Goal: Task Accomplishment & Management: Use online tool/utility

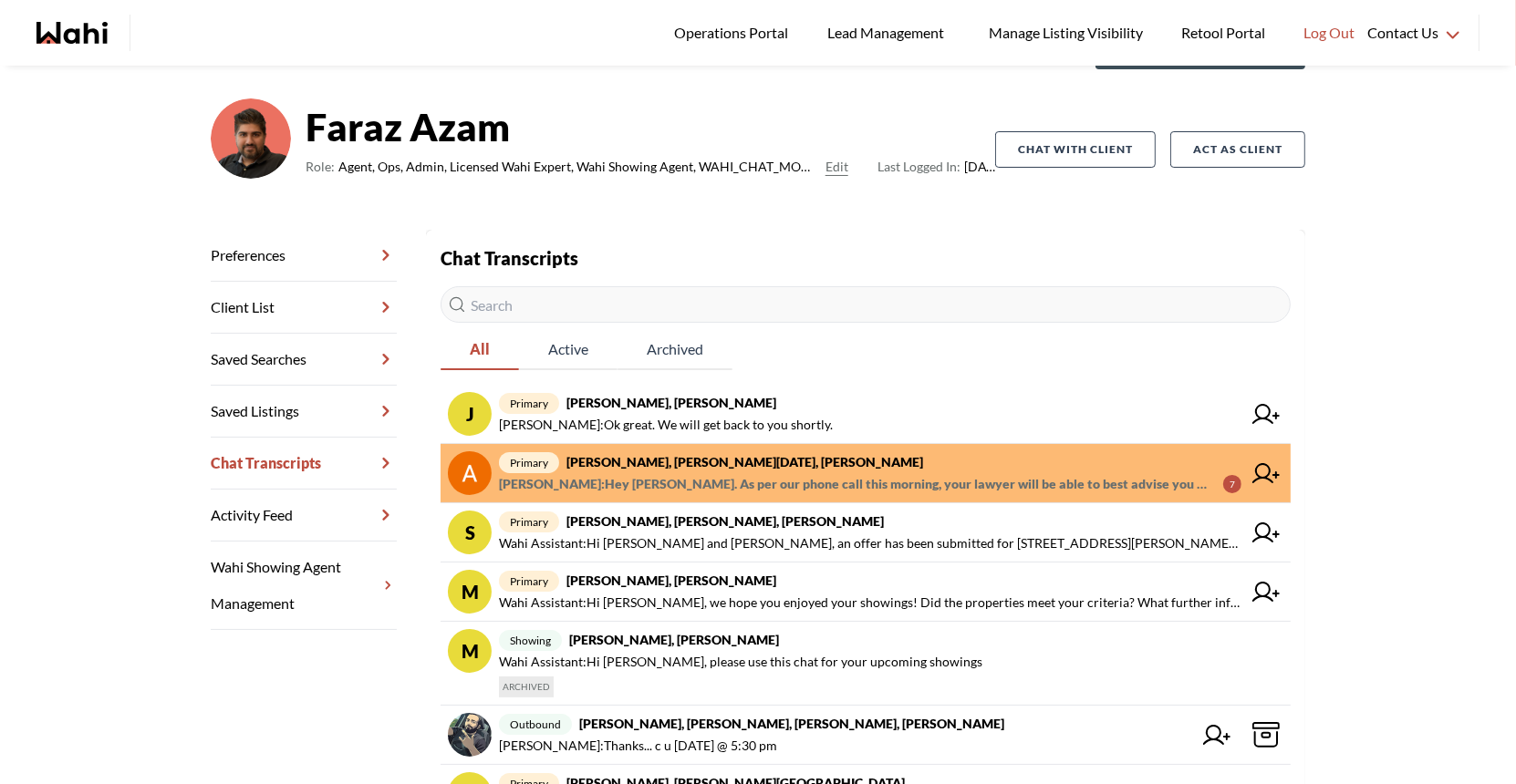
scroll to position [111, 0]
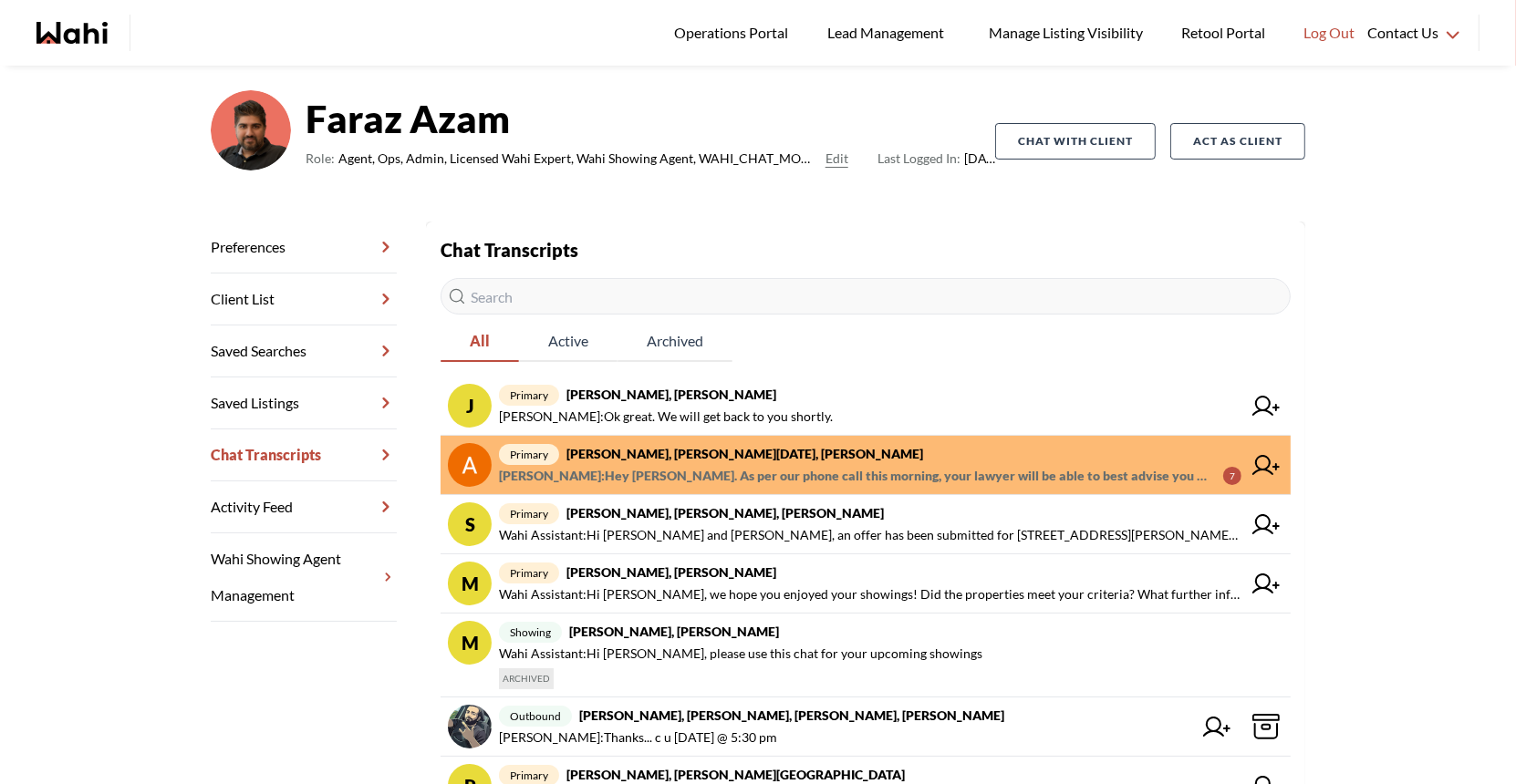
click at [1253, 469] on icon at bounding box center [1266, 465] width 27 height 20
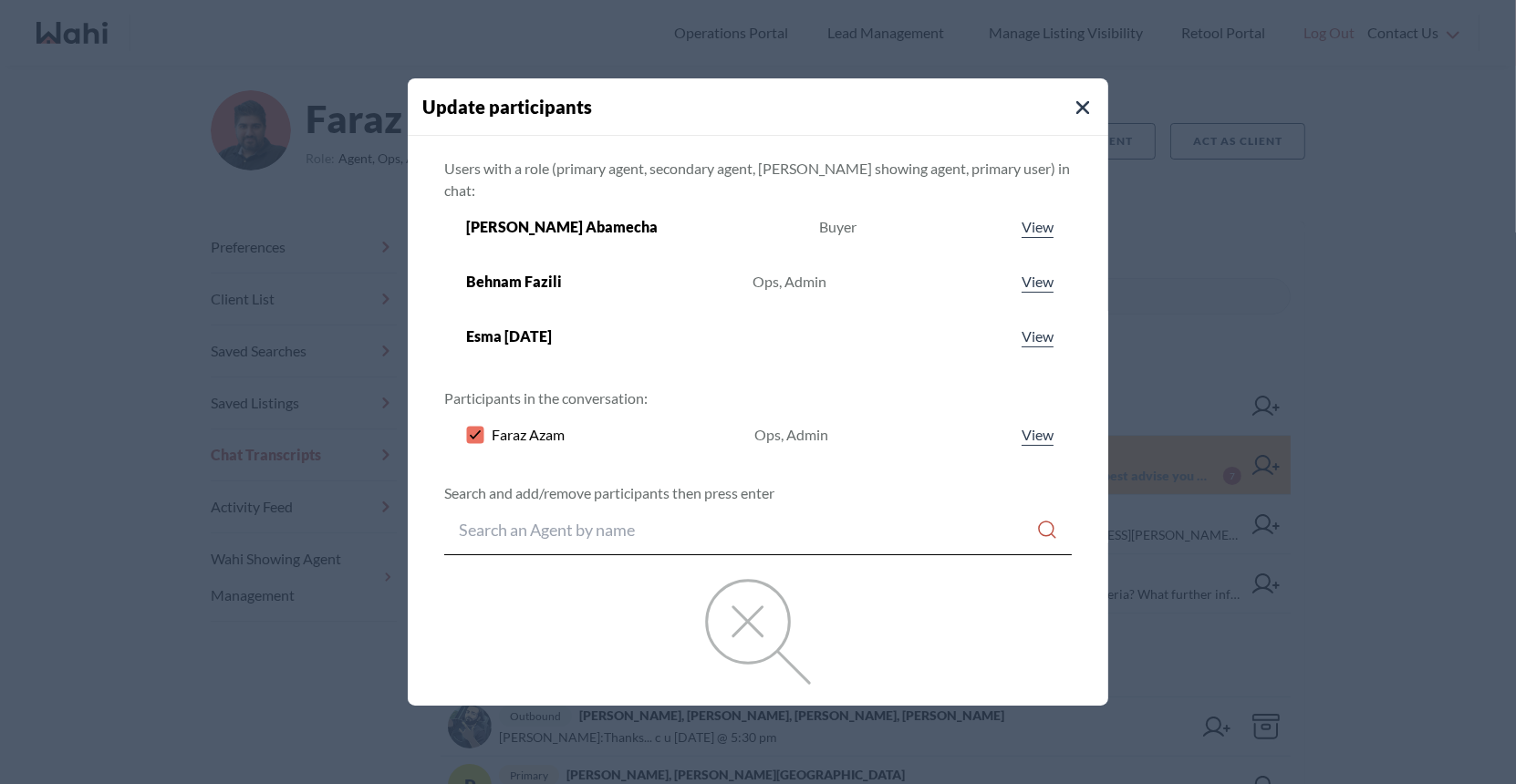
click at [1072, 98] on button "Close Modal" at bounding box center [1082, 107] width 22 height 22
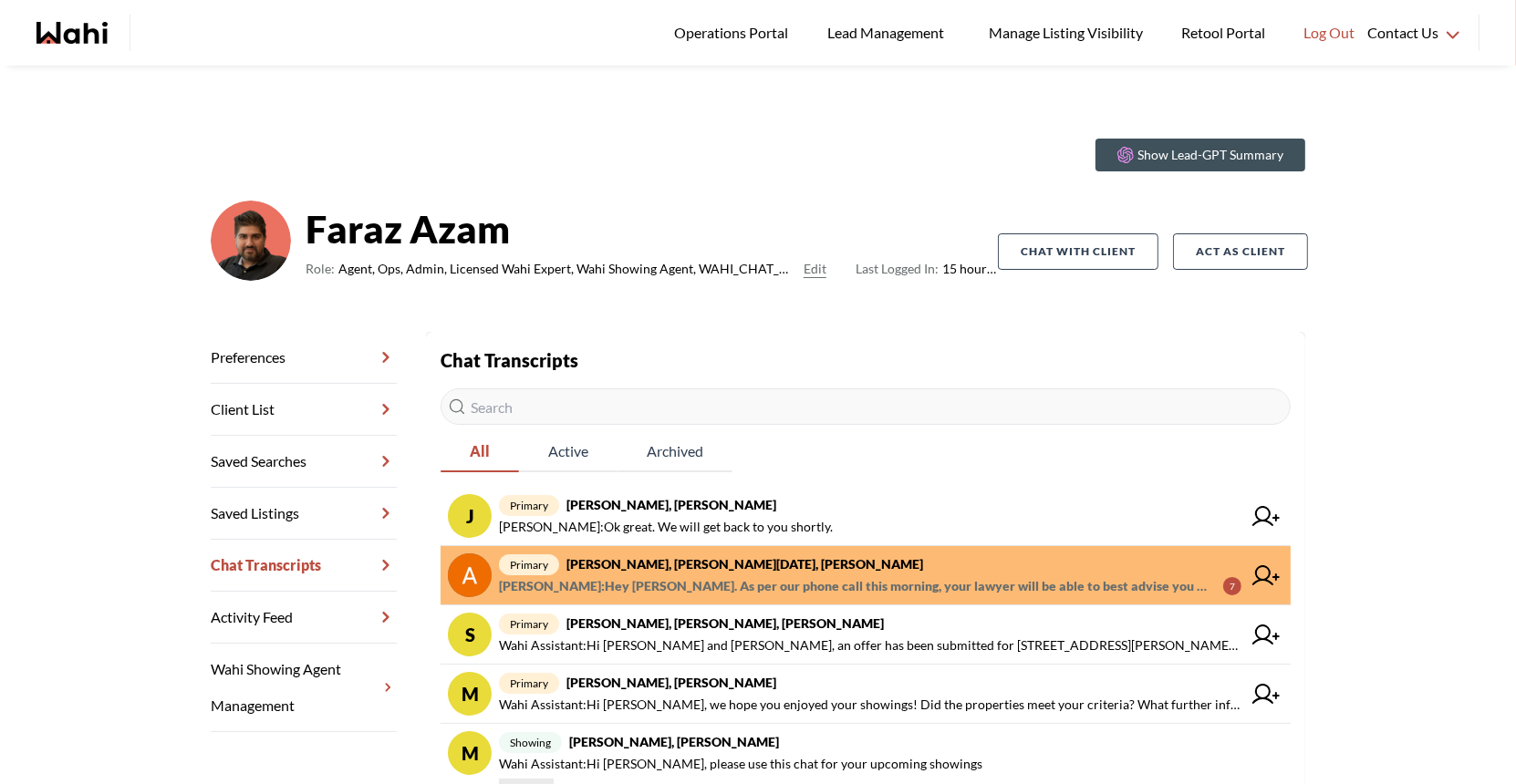
click at [1269, 577] on icon at bounding box center [1266, 575] width 27 height 20
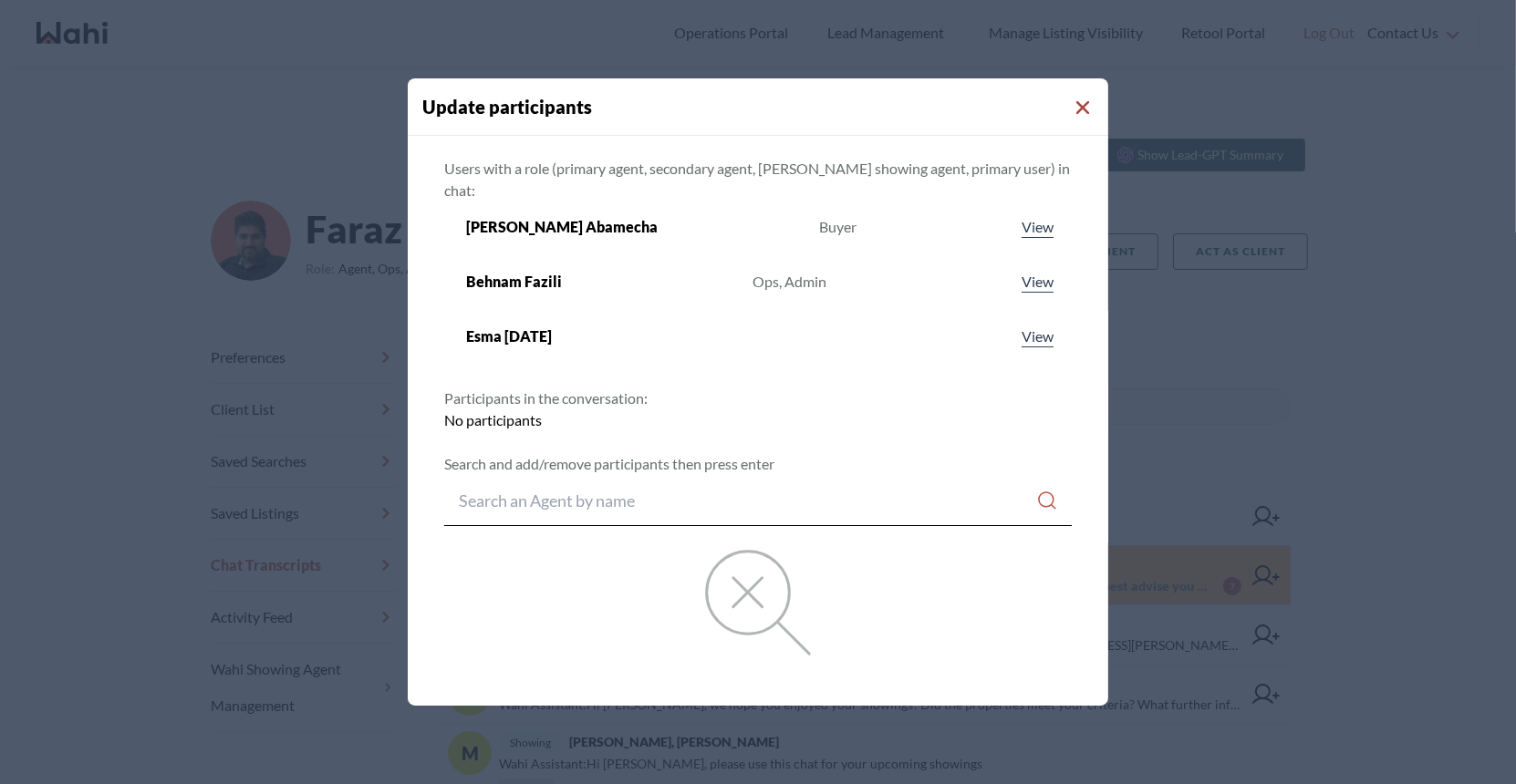
click at [1077, 112] on icon "Close Modal" at bounding box center [1082, 107] width 12 height 12
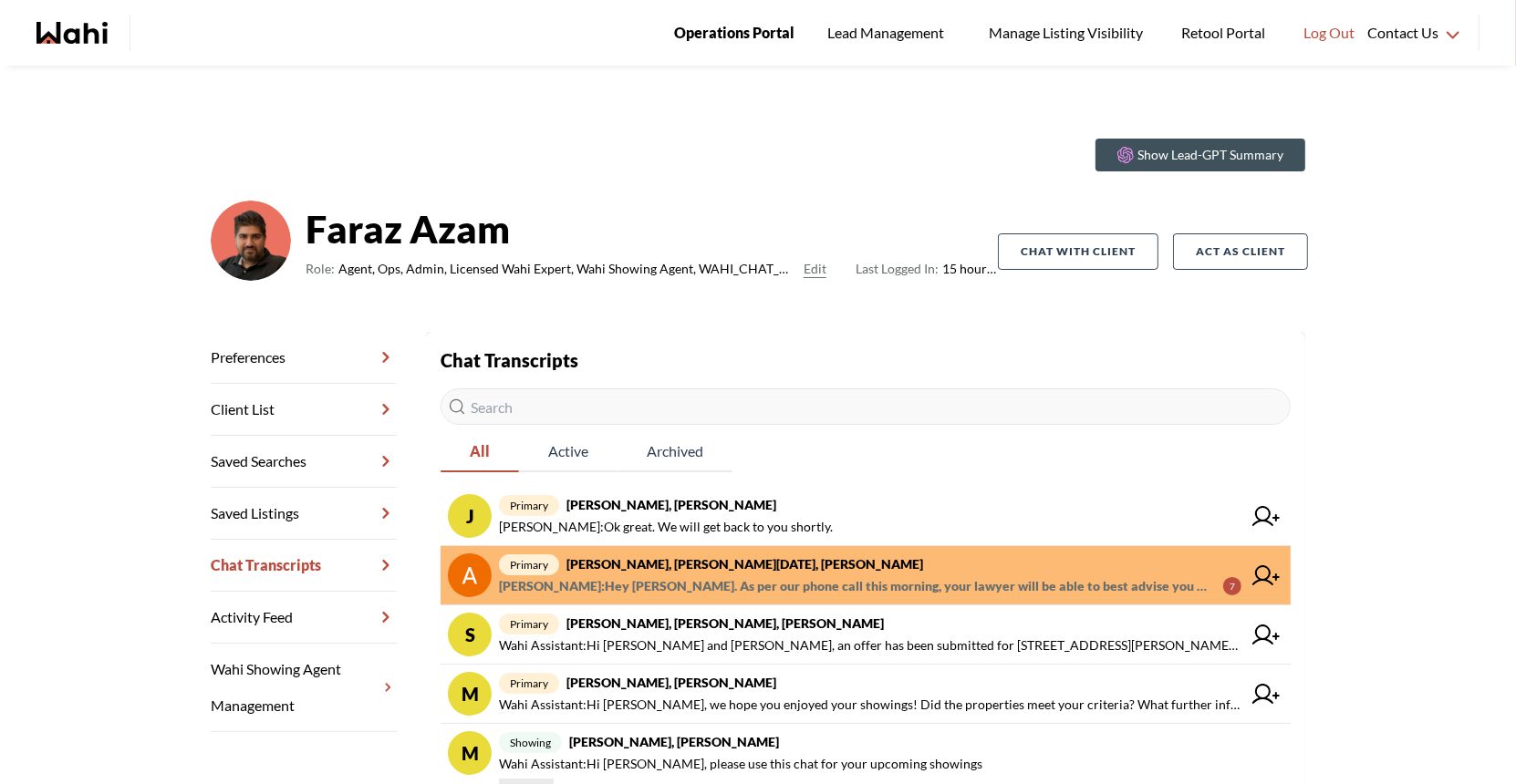
click at [711, 25] on span "Operations Portal" at bounding box center [734, 32] width 120 height 24
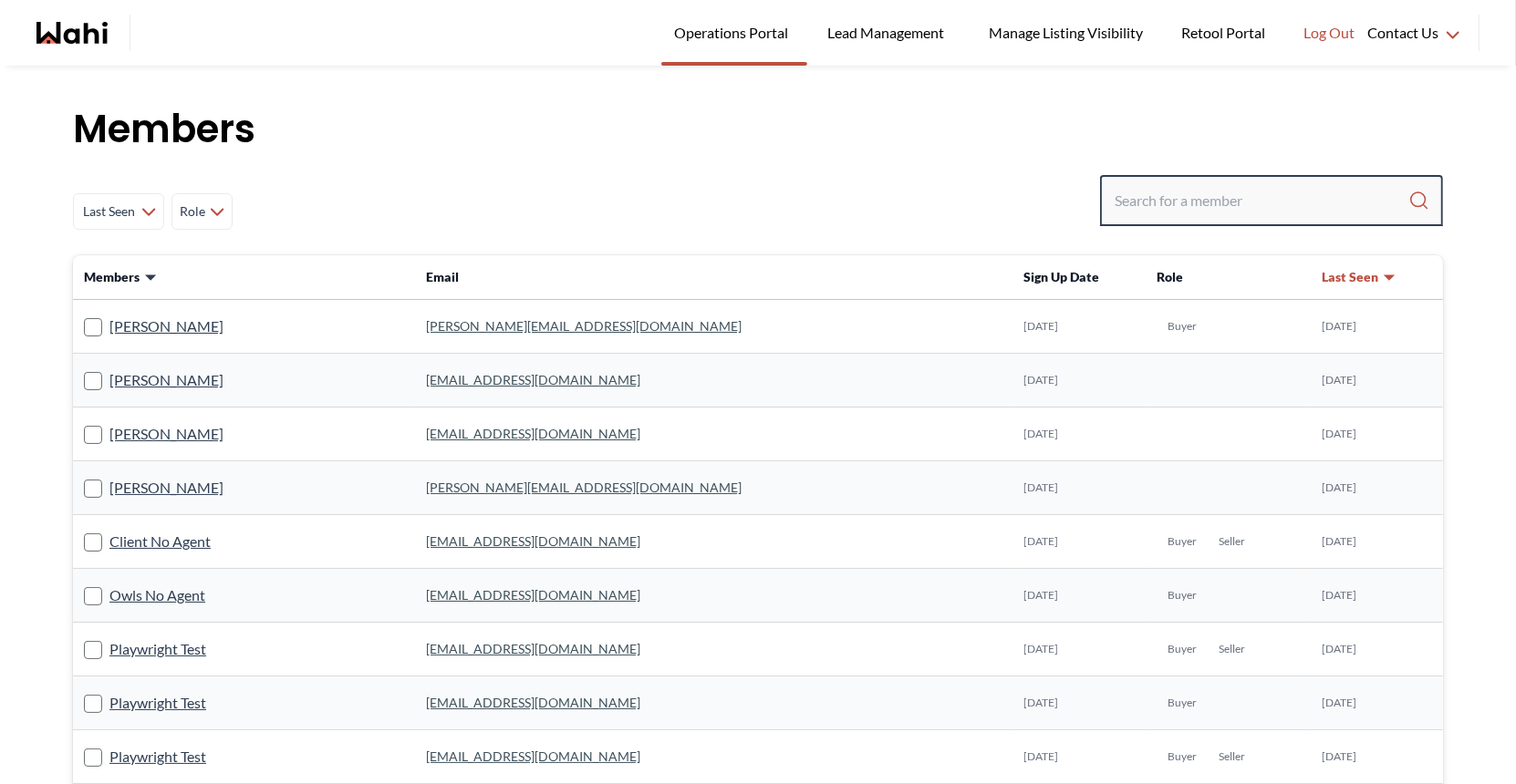
click at [1153, 195] on input "Search input" at bounding box center [1261, 201] width 294 height 33
type input "pankaj"
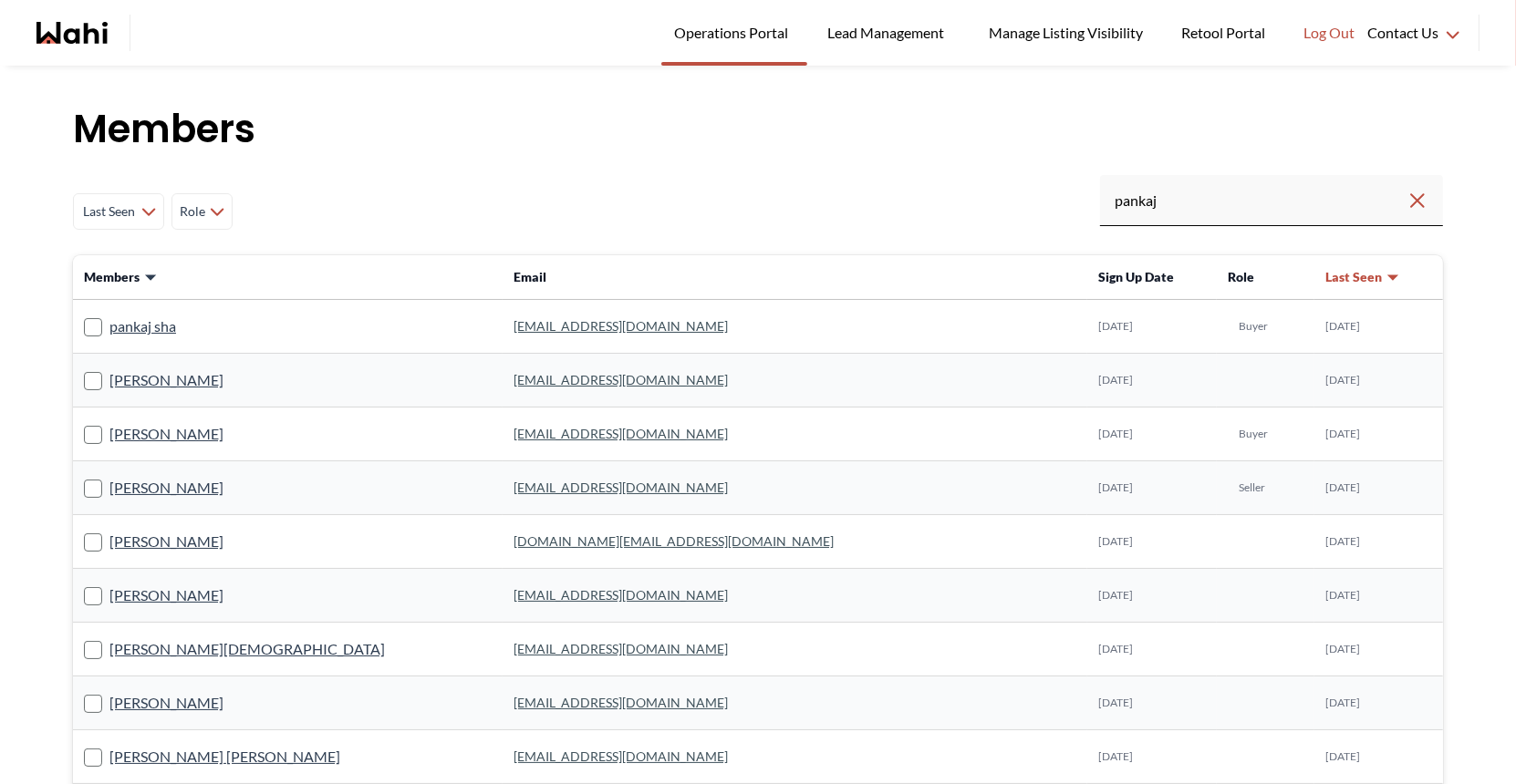
click at [513, 322] on link "pankaj.er1993@gmail.com" at bounding box center [620, 326] width 214 height 15
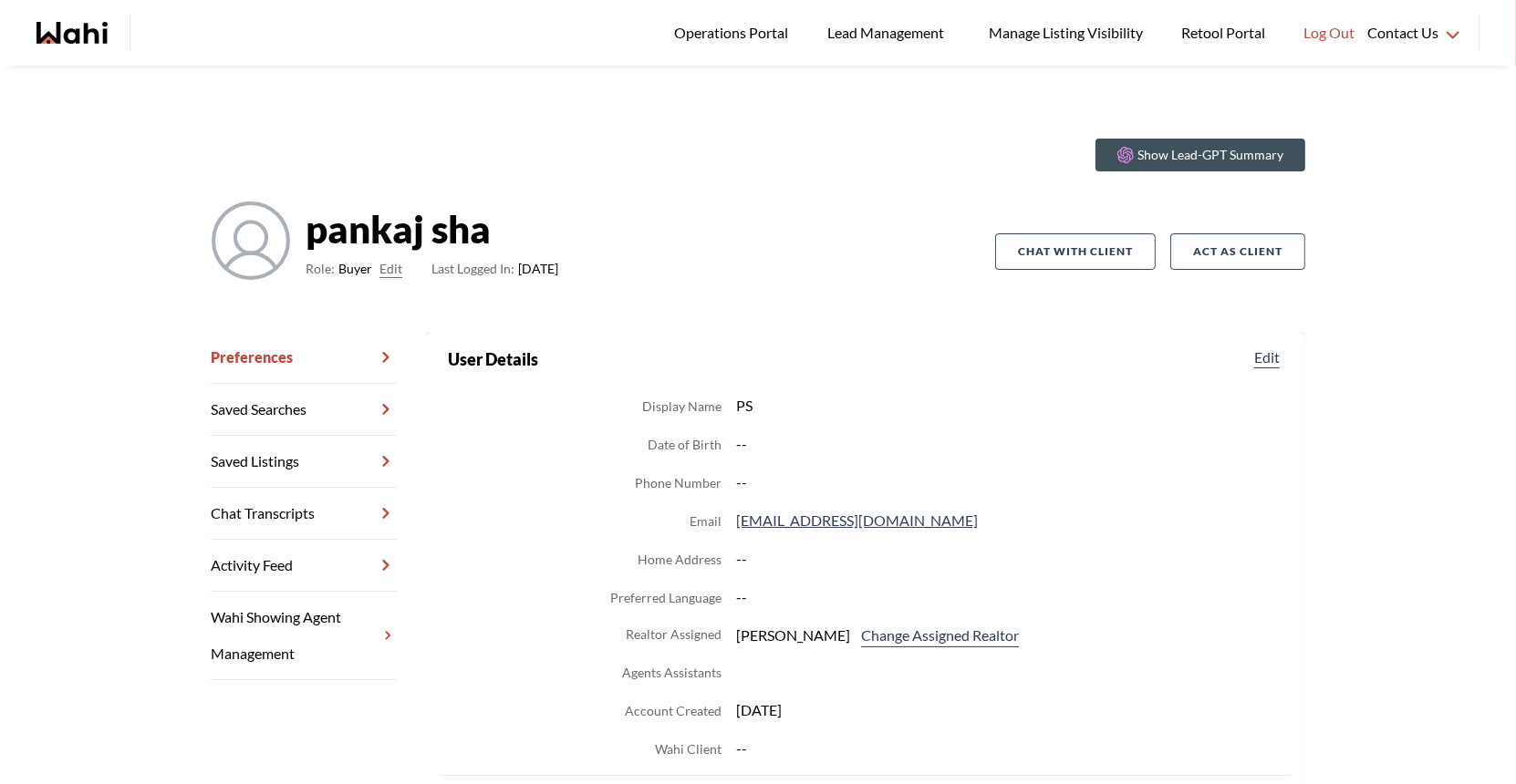
click at [299, 525] on link "Chat Transcripts" at bounding box center [304, 513] width 186 height 52
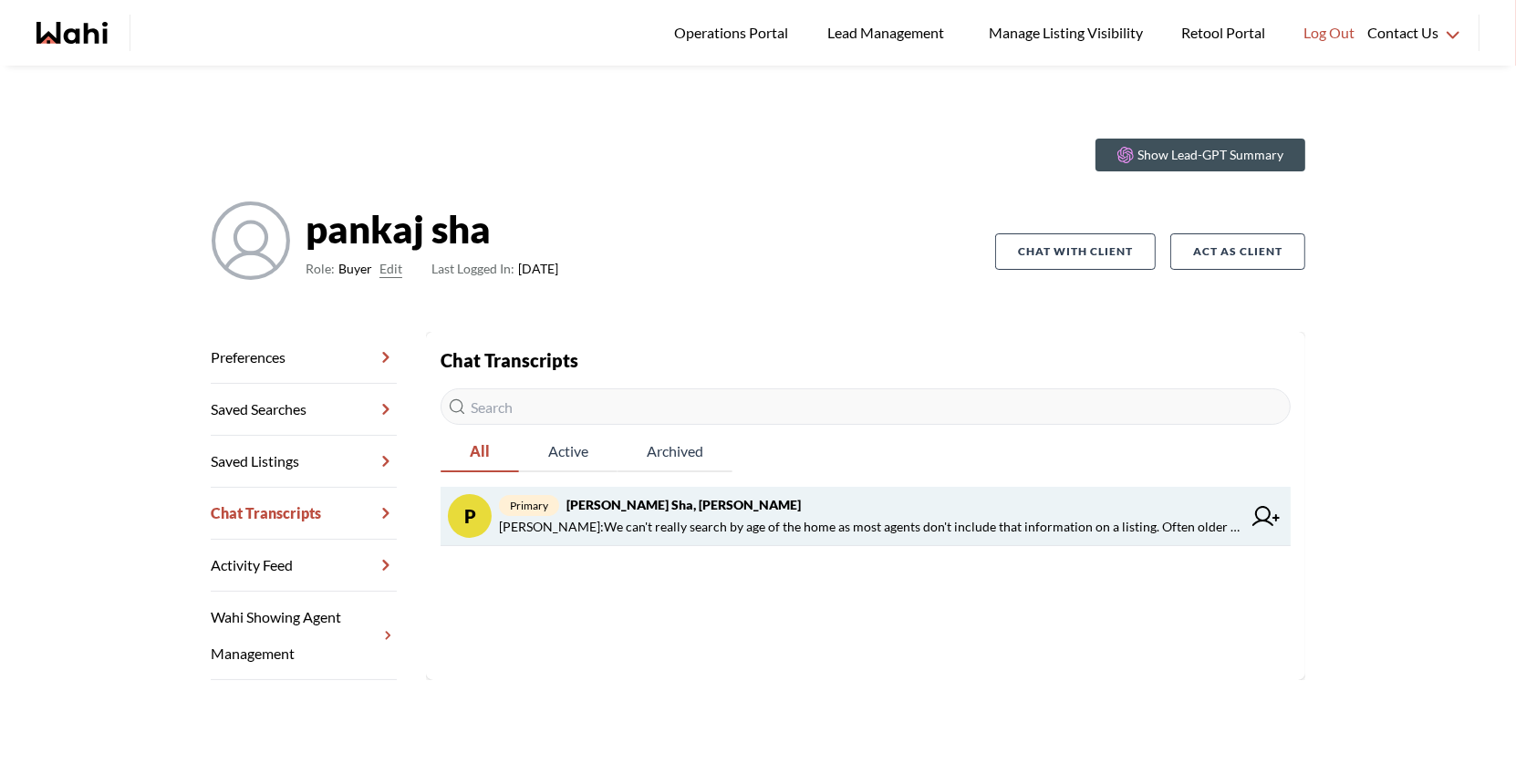
click at [718, 508] on span "primary pankaj sha, Michelle" at bounding box center [870, 505] width 742 height 22
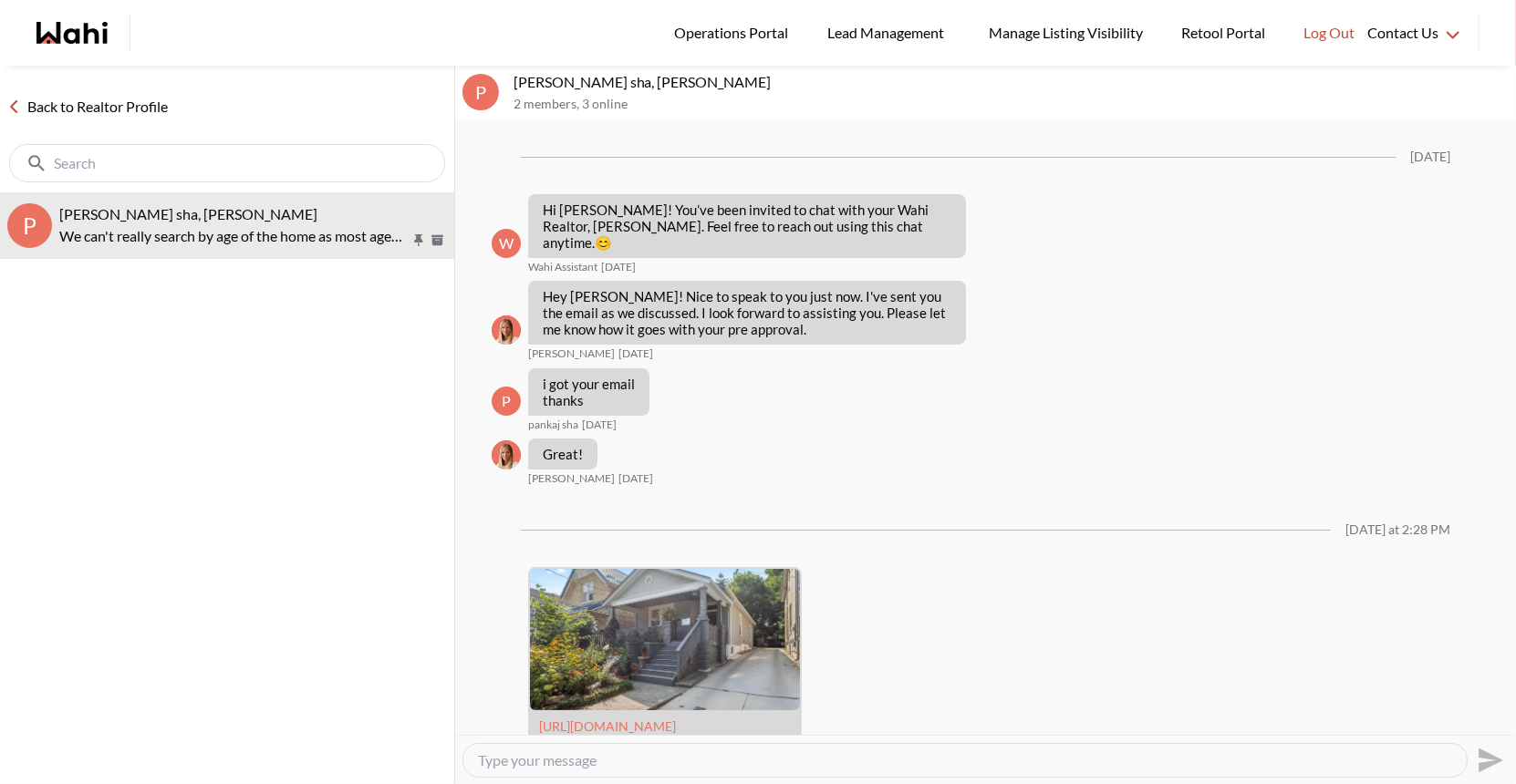
scroll to position [1801, 0]
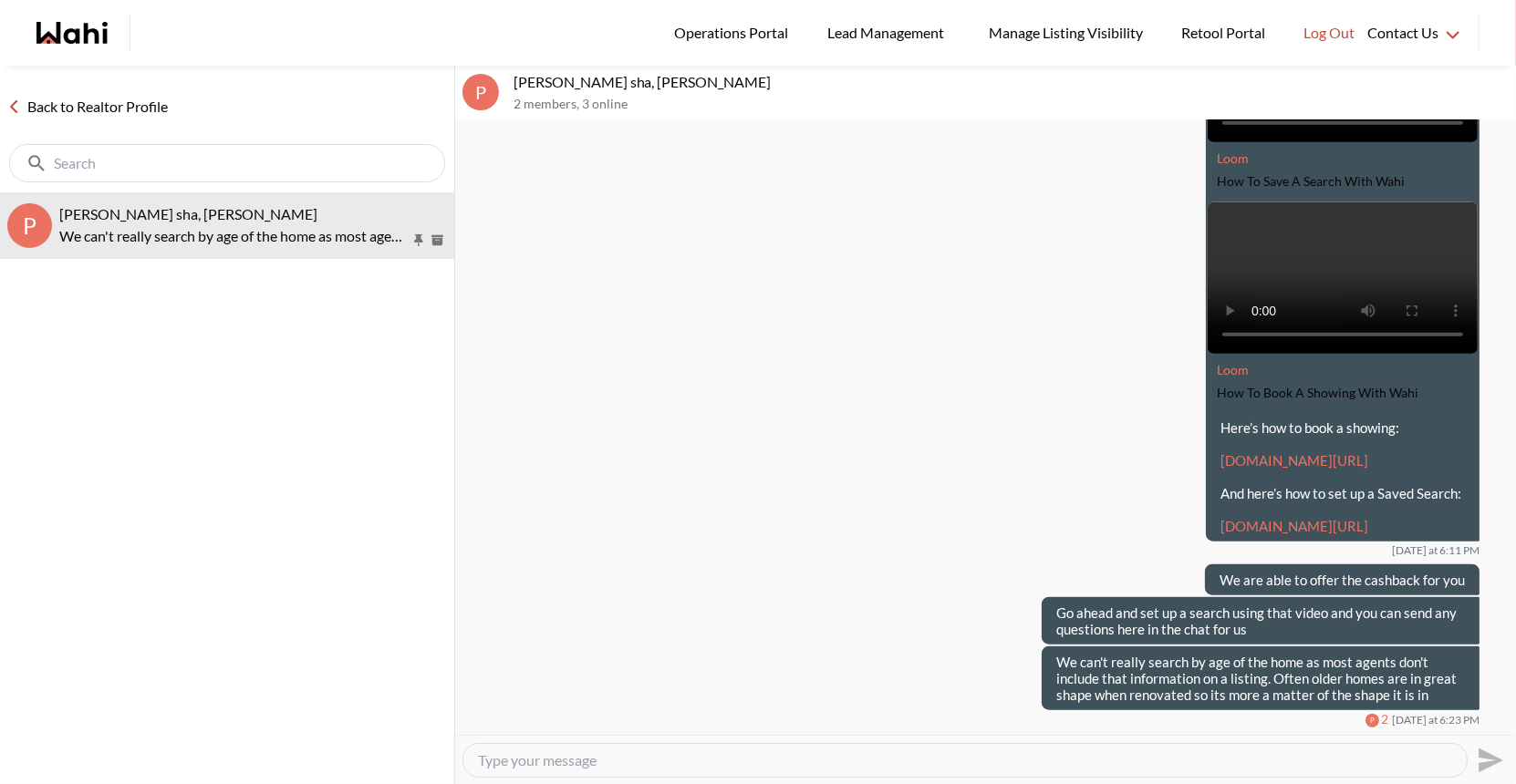
click at [92, 108] on link "Back to Realtor Profile" at bounding box center [87, 106] width 175 height 24
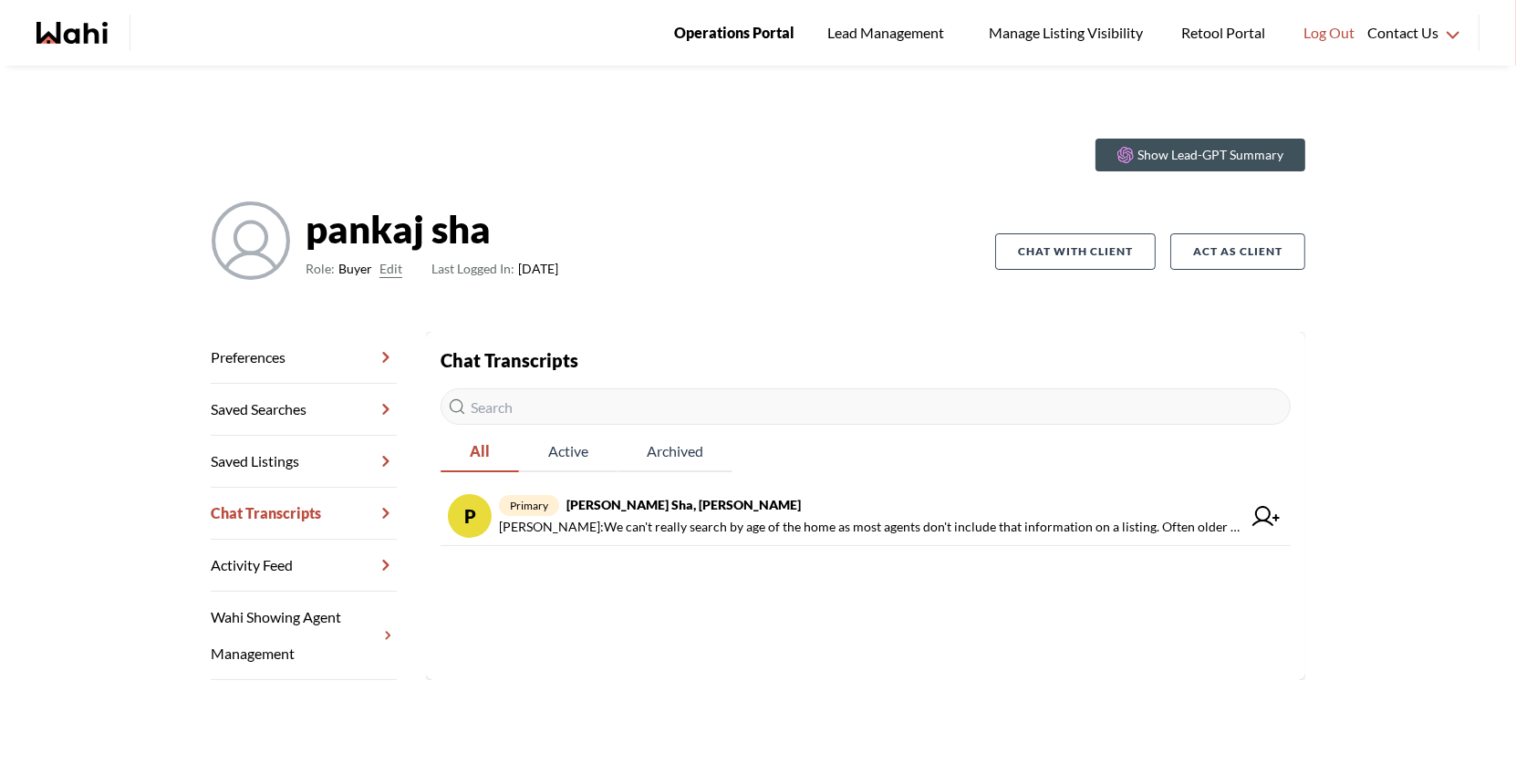
click at [717, 13] on link "Operations Portal" at bounding box center [734, 32] width 146 height 65
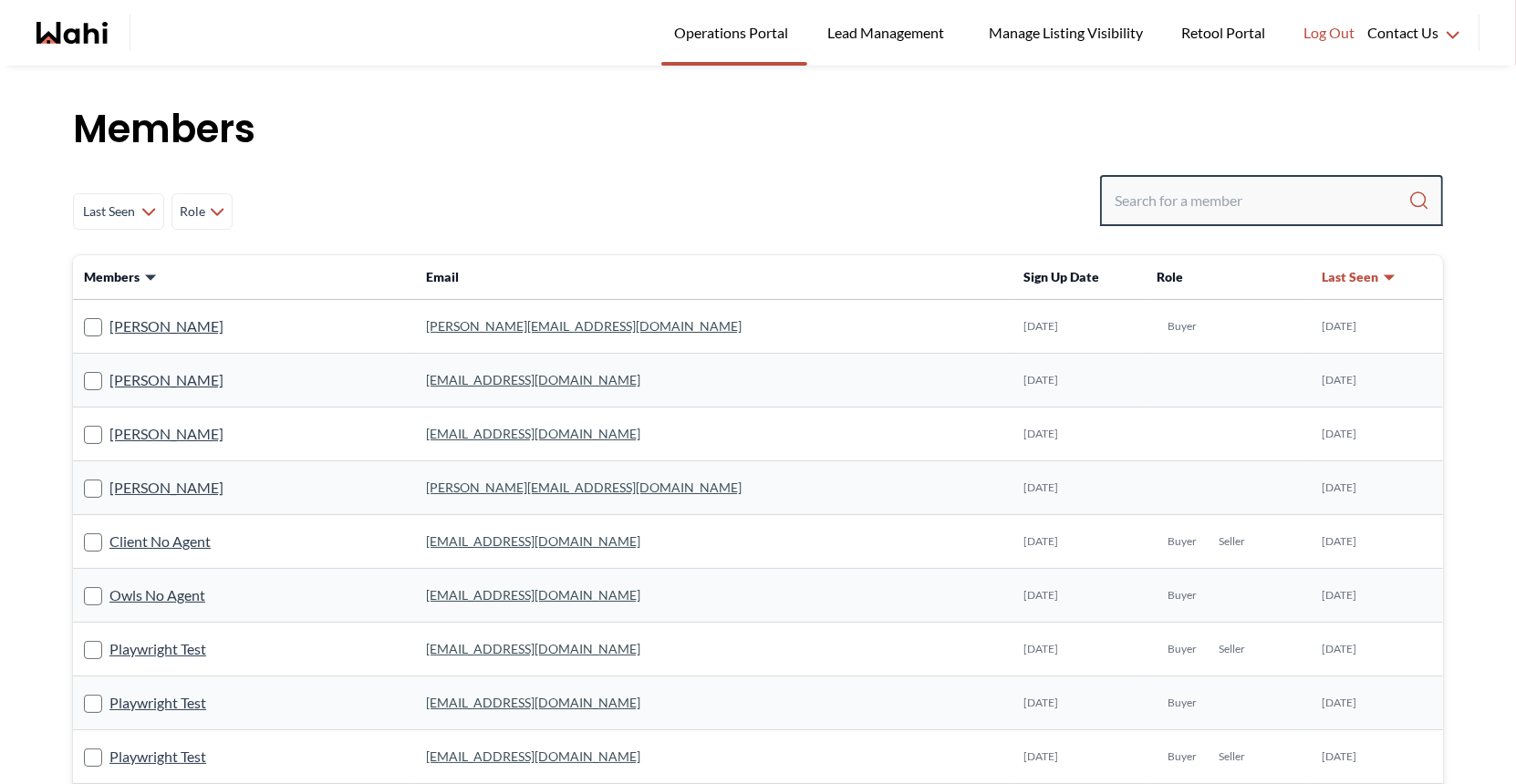
click at [1129, 203] on input "Search input" at bounding box center [1261, 201] width 294 height 33
type input "faraz"
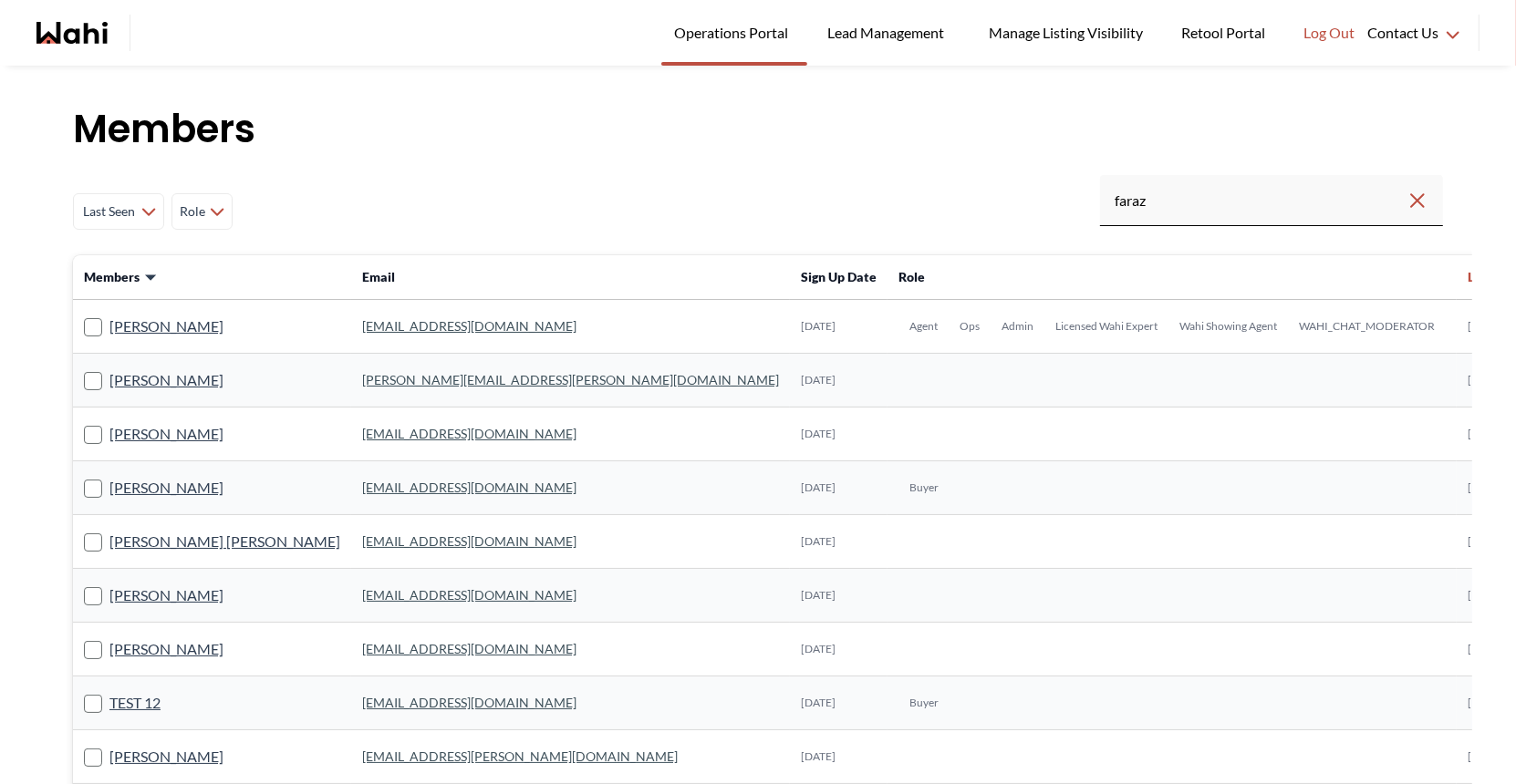
click at [375, 327] on link "faraz.azam@wahi.com" at bounding box center [469, 326] width 214 height 15
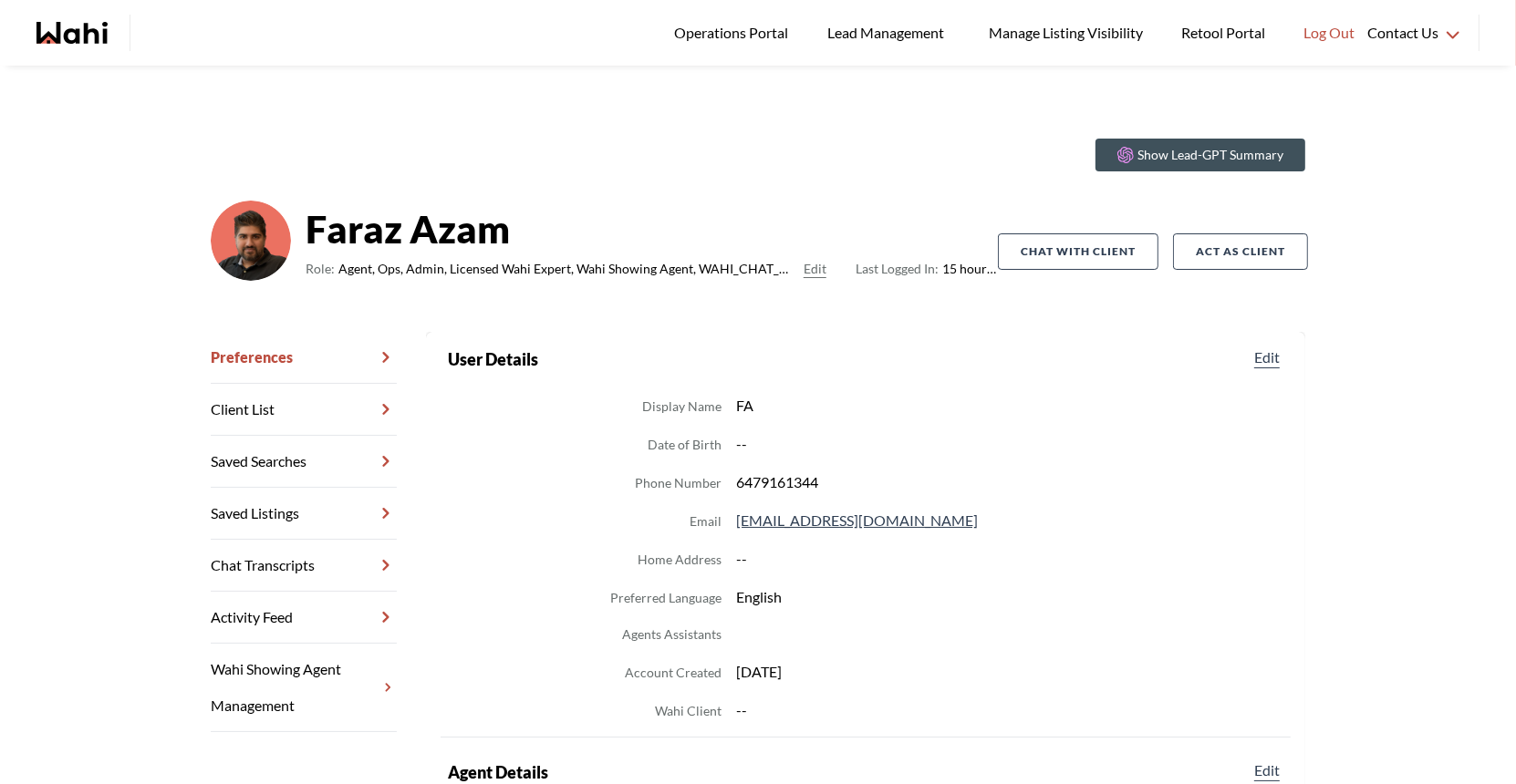
click at [279, 558] on link "Chat Transcripts" at bounding box center [304, 565] width 186 height 52
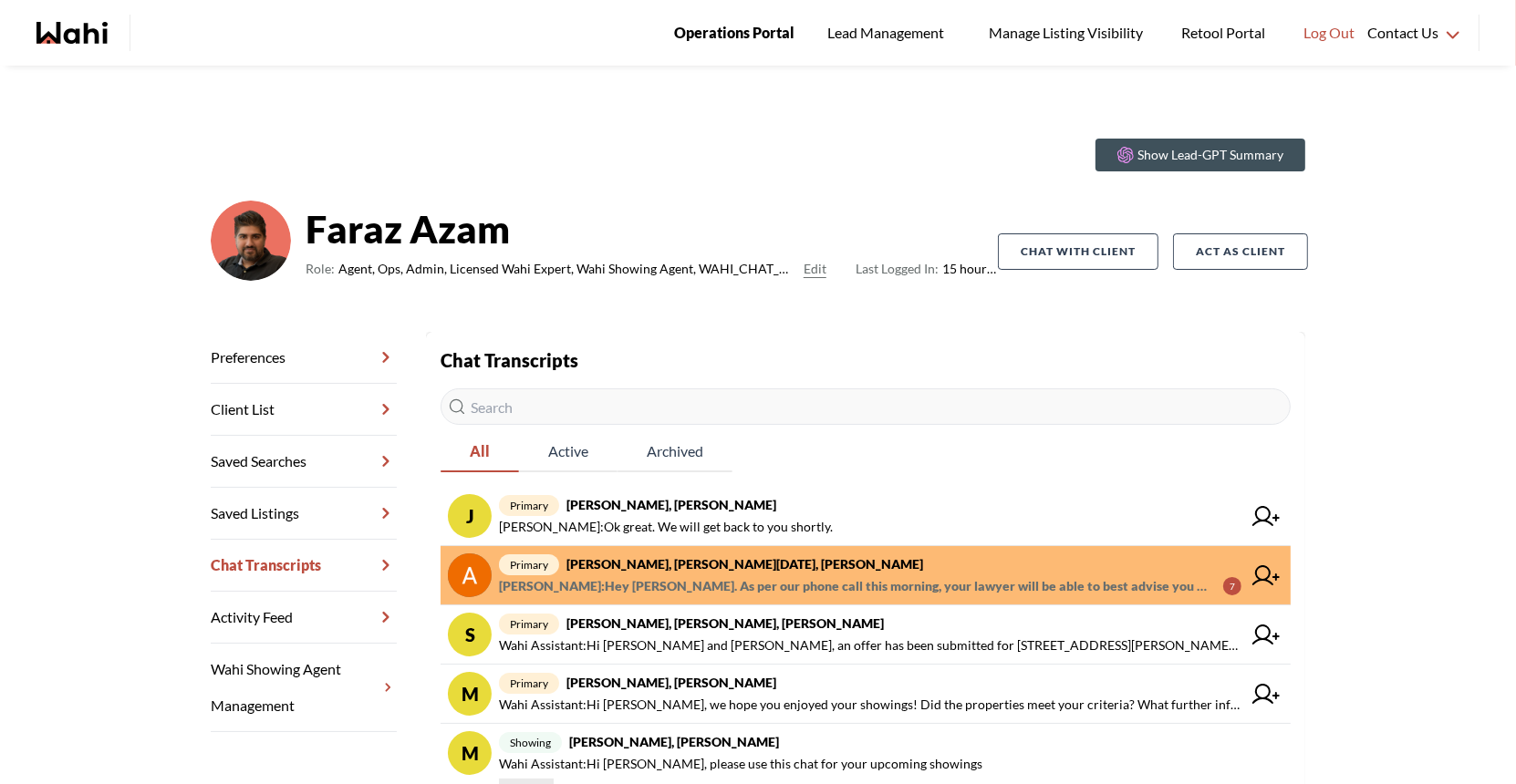
click at [763, 30] on span "Operations Portal" at bounding box center [734, 32] width 120 height 24
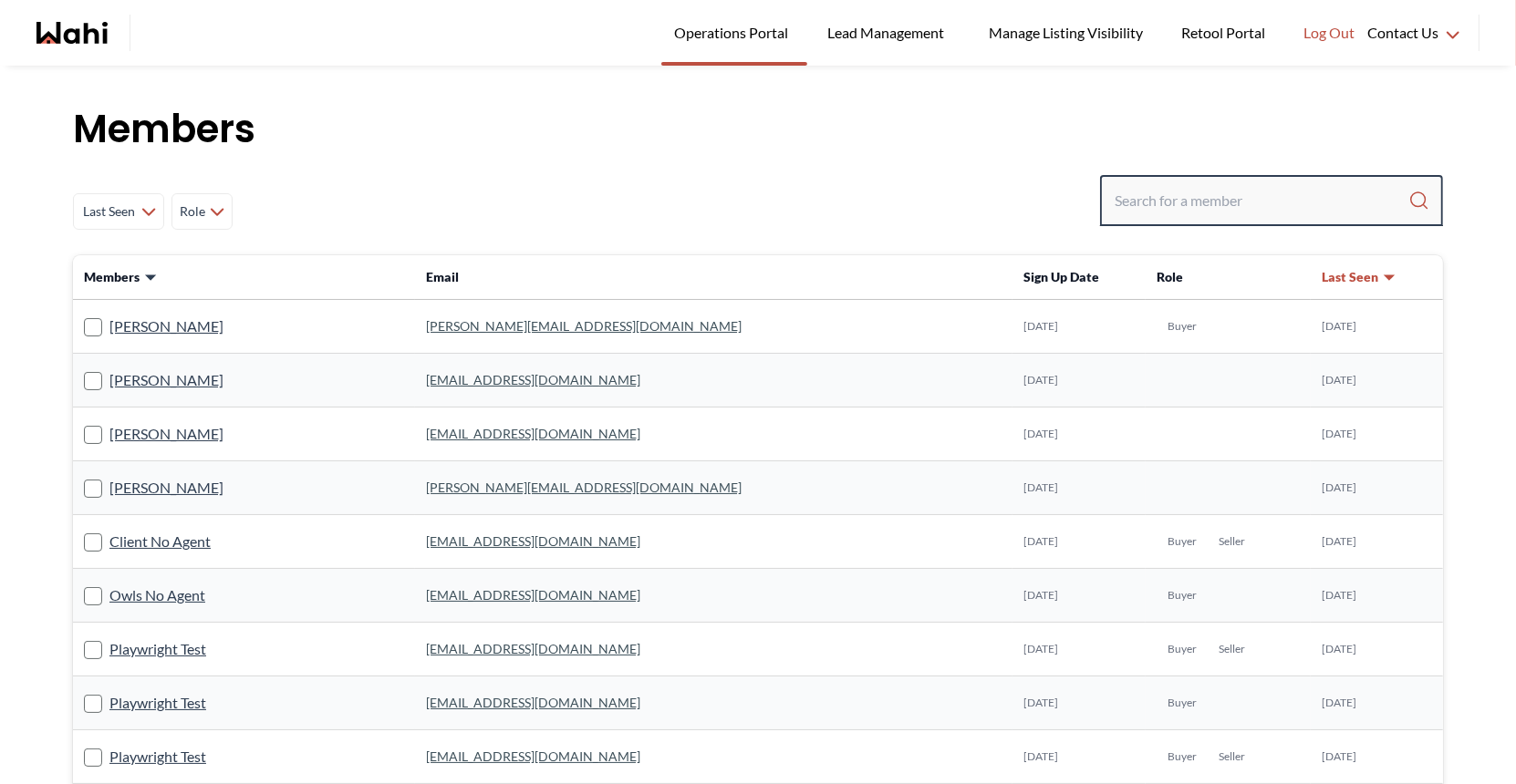
click at [1148, 196] on input "Search input" at bounding box center [1261, 201] width 294 height 33
type input "michelle"
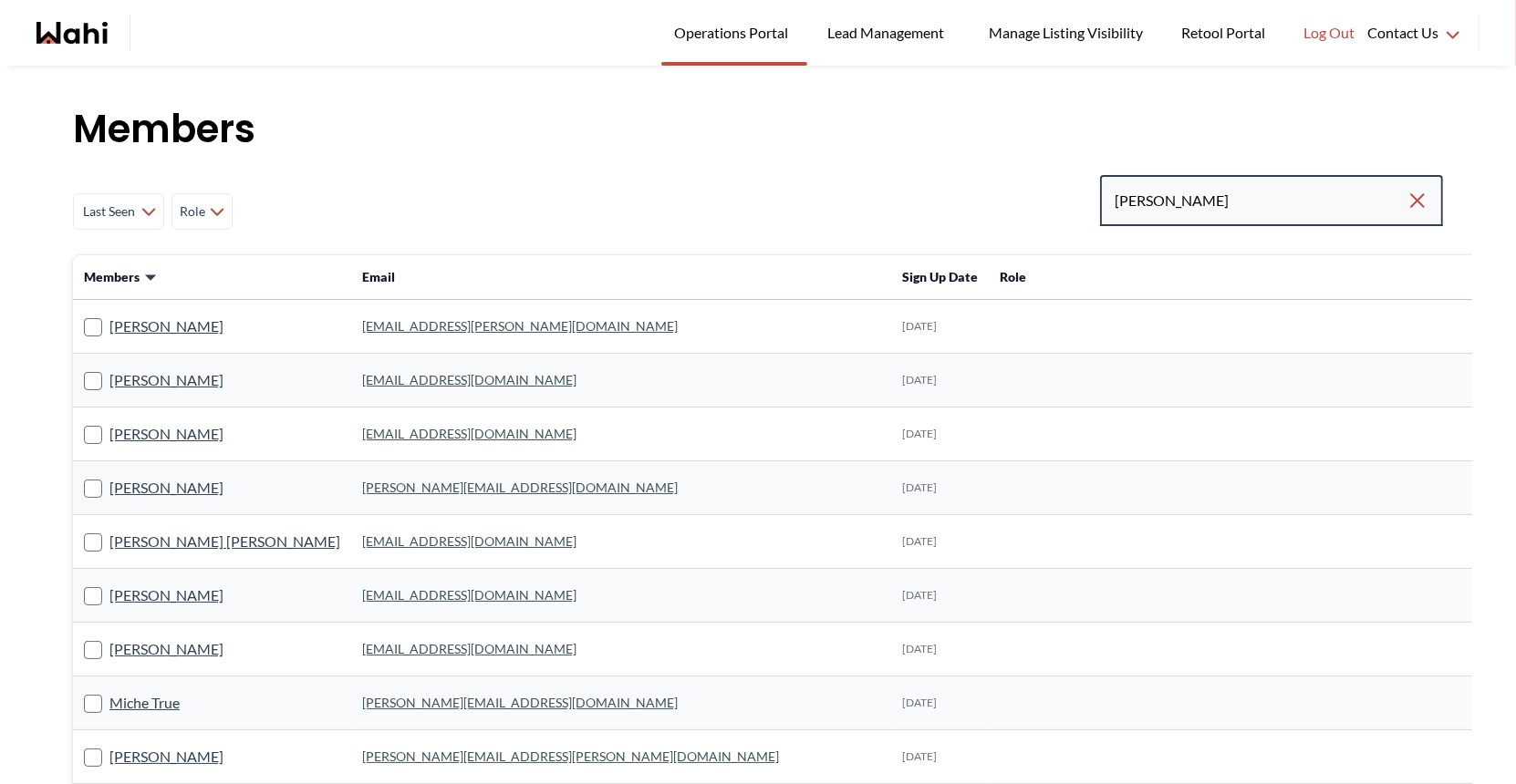
click at [1212, 211] on input "michelle" at bounding box center [1260, 201] width 292 height 33
type input "michelle ryck"
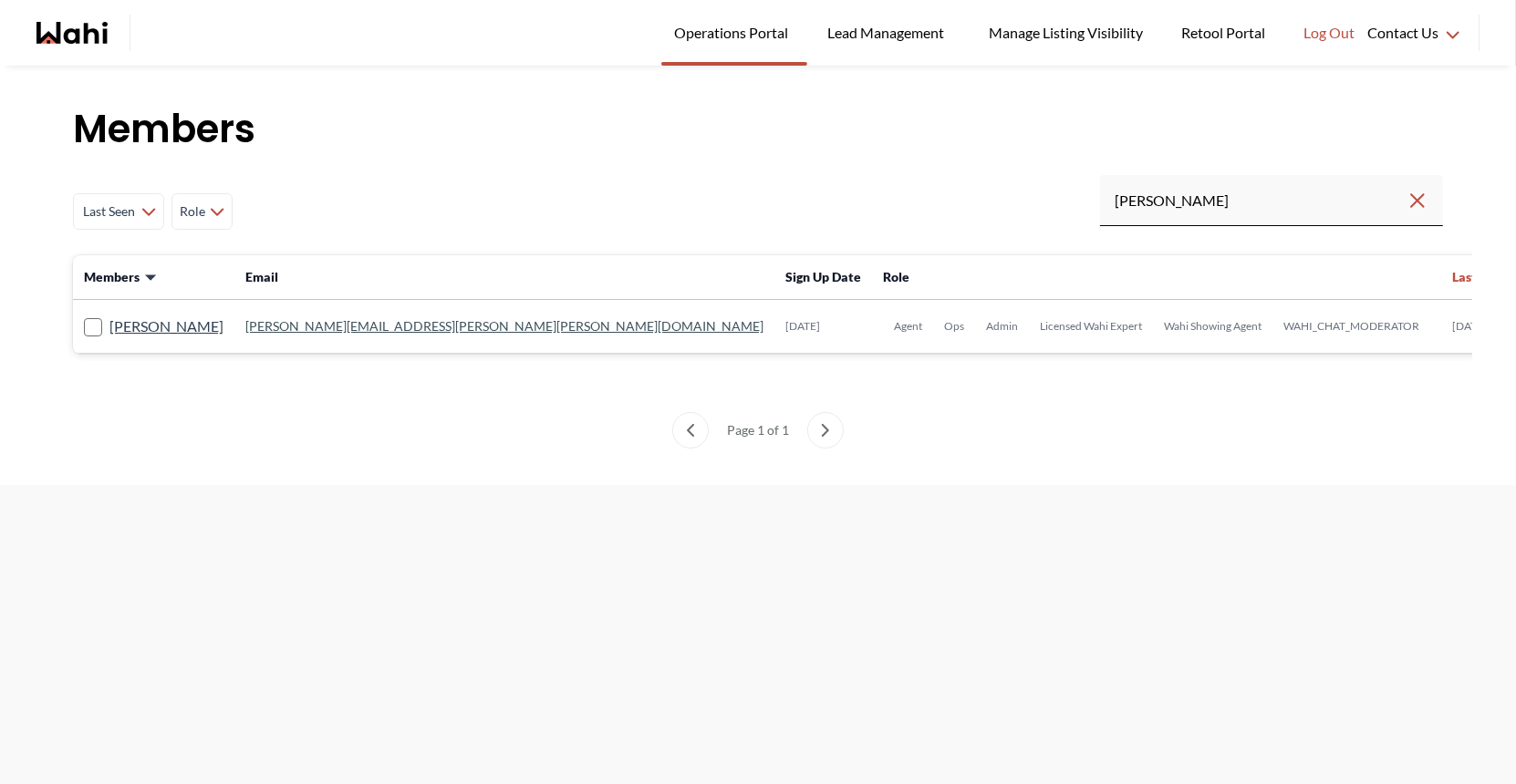
click at [405, 333] on link "michelle.williams@wahi.com" at bounding box center [504, 326] width 518 height 15
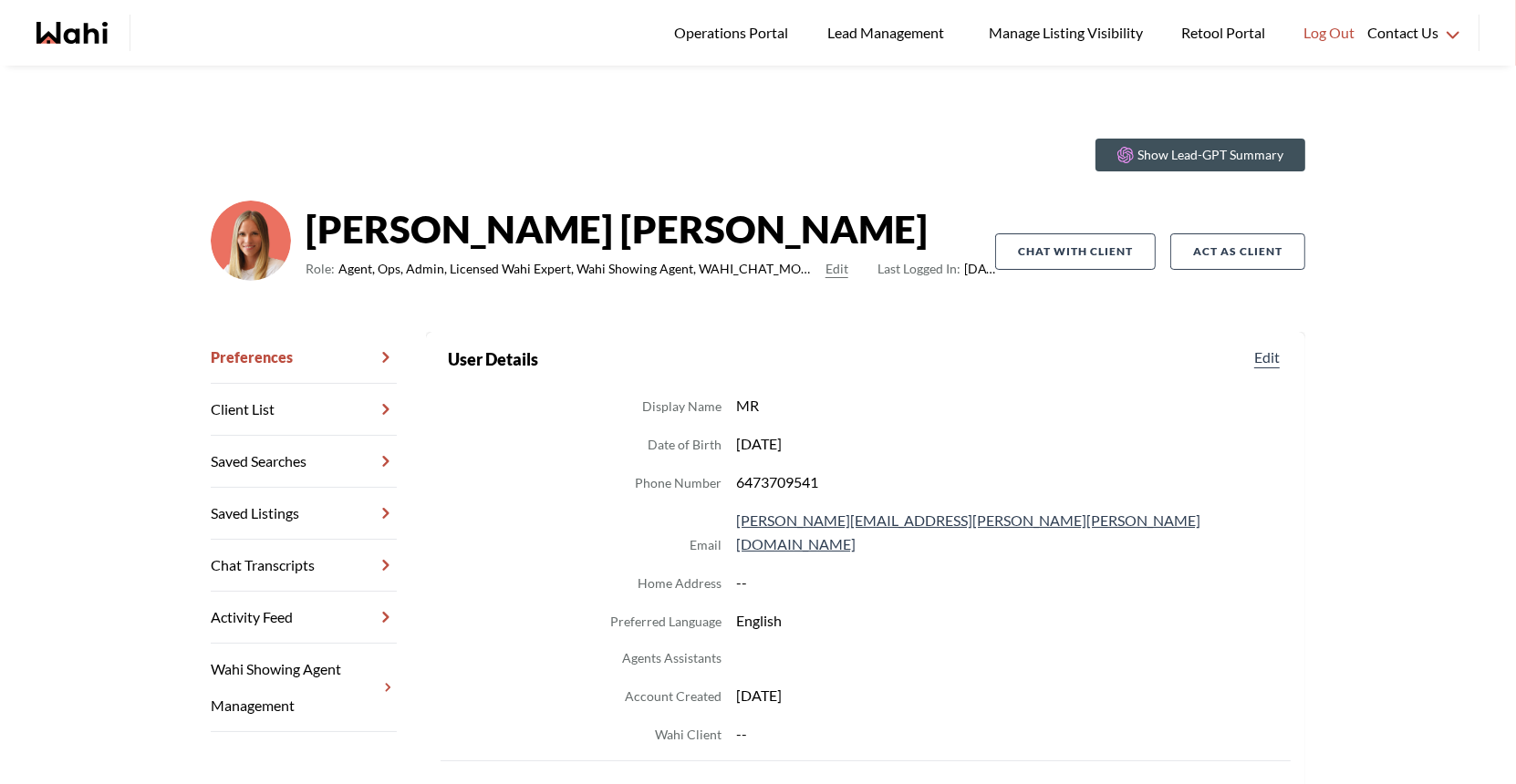
click at [255, 560] on link "Chat Transcripts" at bounding box center [304, 565] width 186 height 52
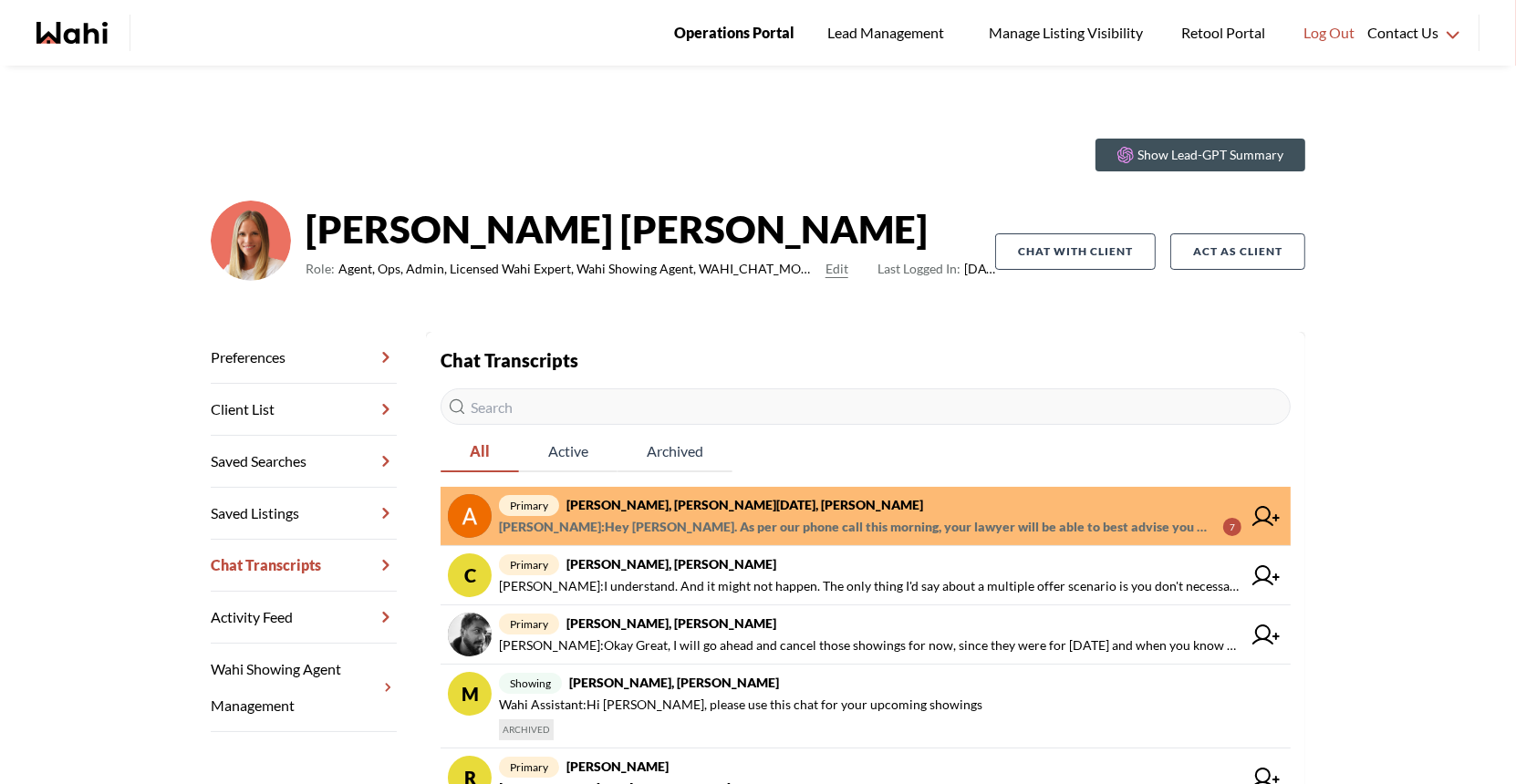
click at [748, 30] on span "Operations Portal" at bounding box center [734, 32] width 120 height 24
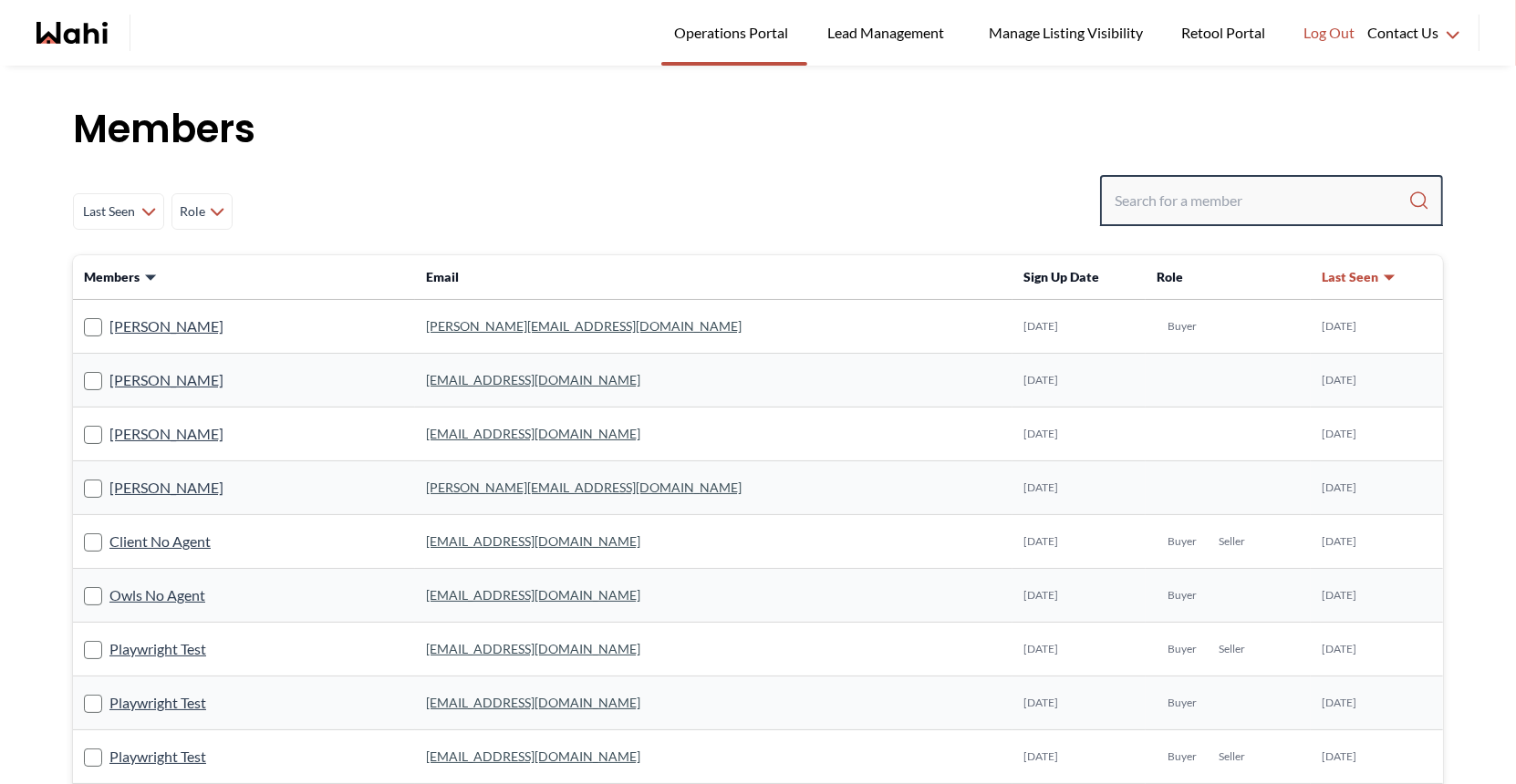
click at [1161, 187] on input "Search input" at bounding box center [1261, 201] width 294 height 33
type input "behnam"
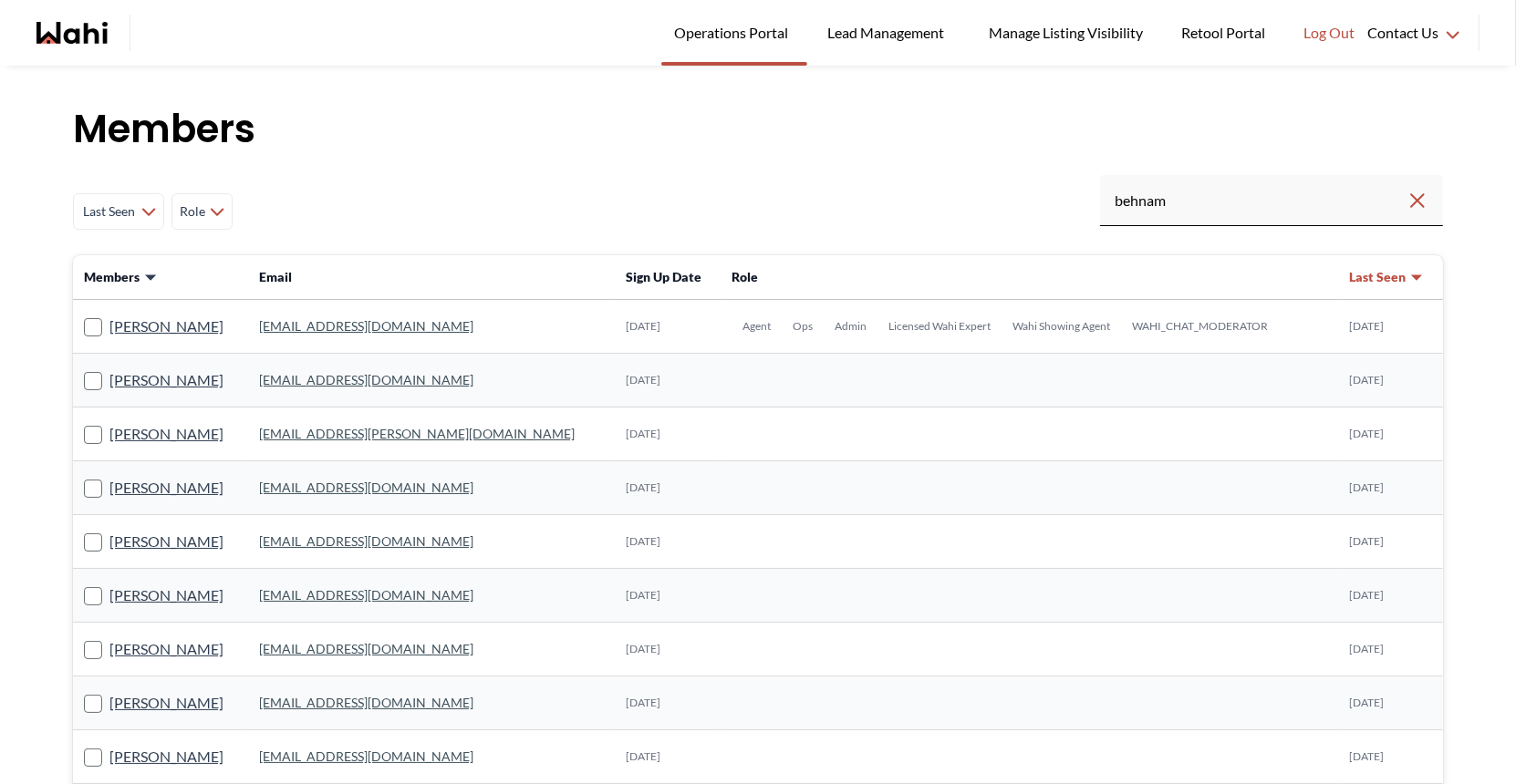
click at [363, 327] on link "[EMAIL_ADDRESS][DOMAIN_NAME]" at bounding box center [366, 326] width 214 height 15
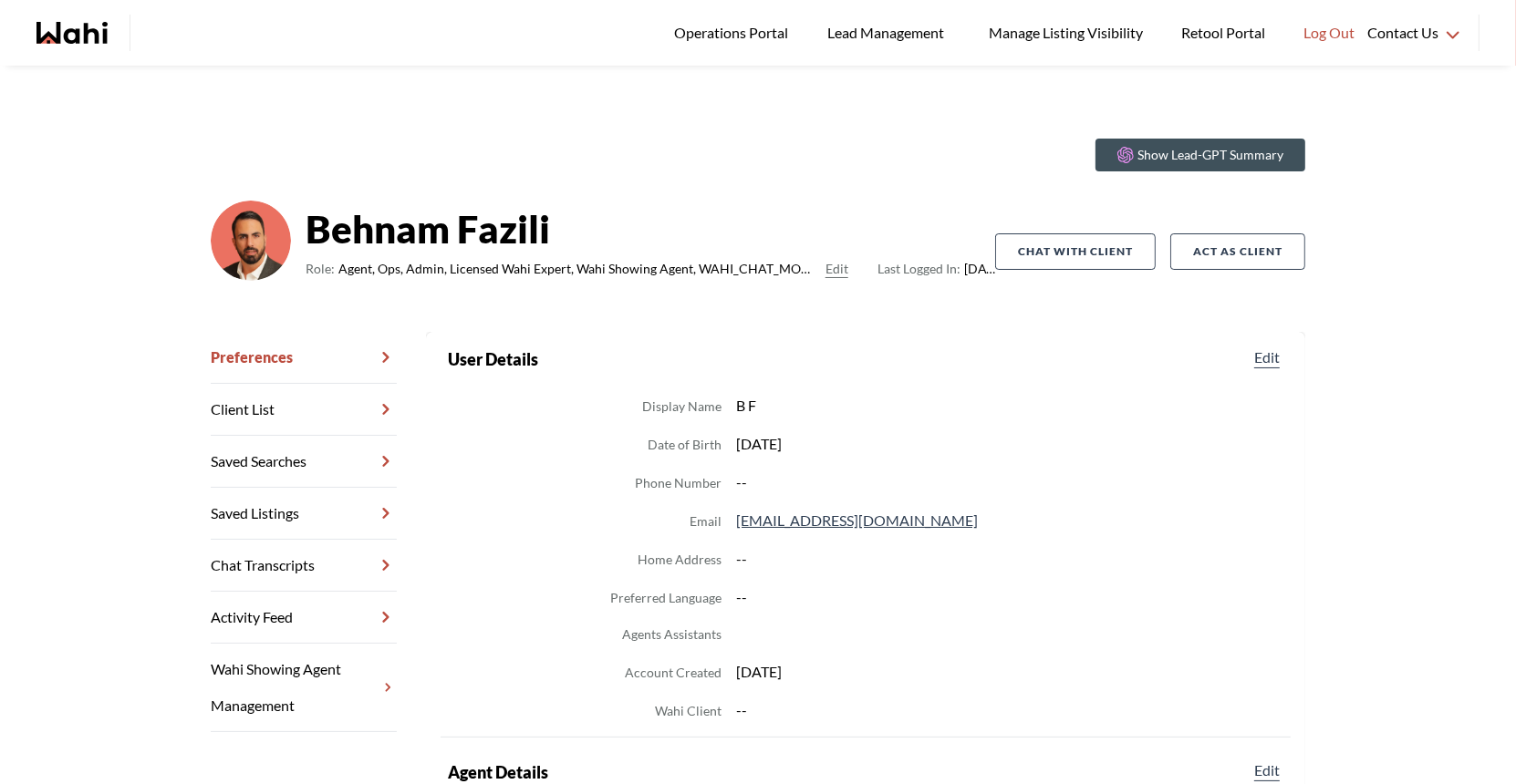
click at [277, 566] on link "Chat Transcripts" at bounding box center [304, 565] width 186 height 52
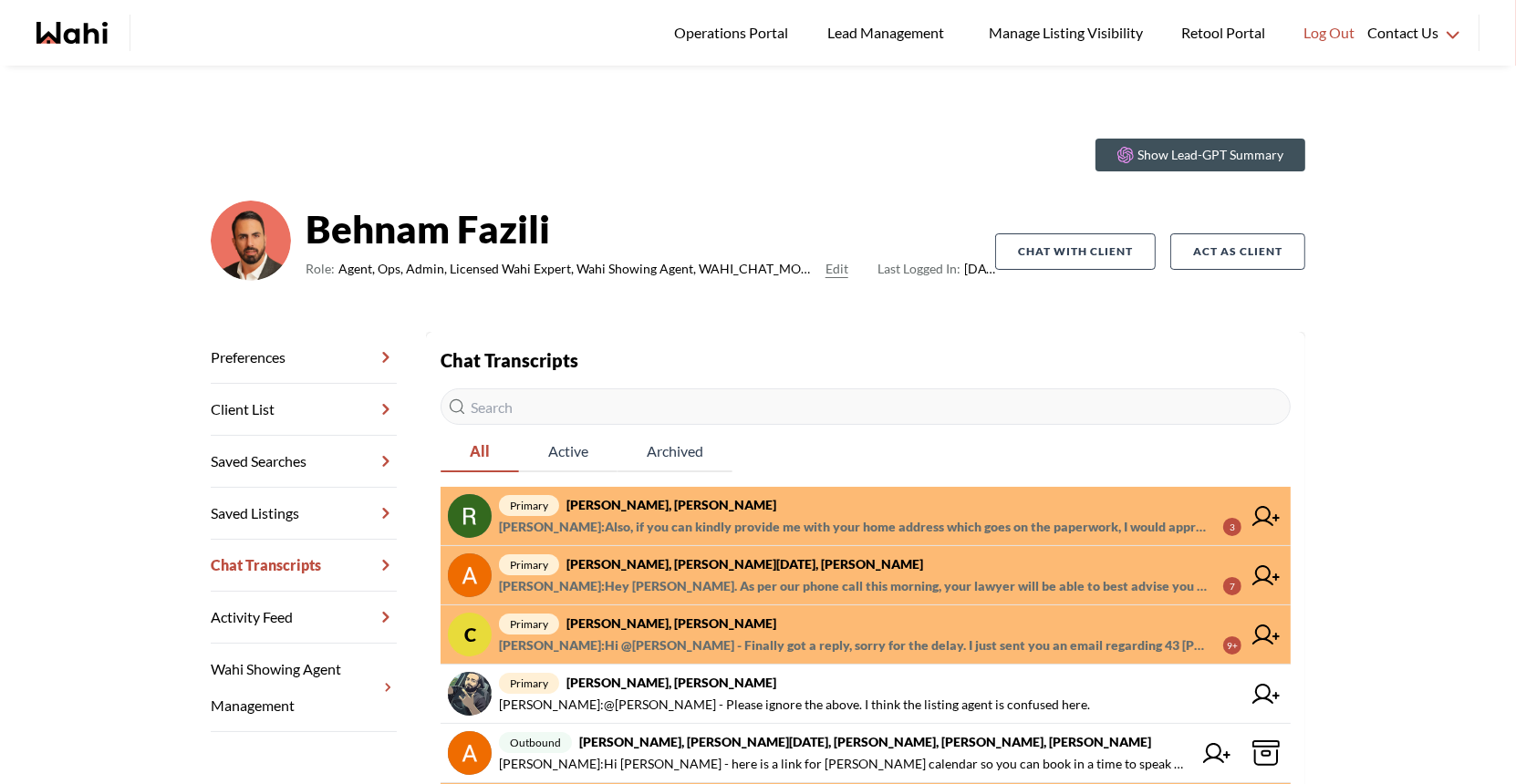
click at [644, 506] on strong "Rita Kukendran, Behnam" at bounding box center [671, 505] width 210 height 15
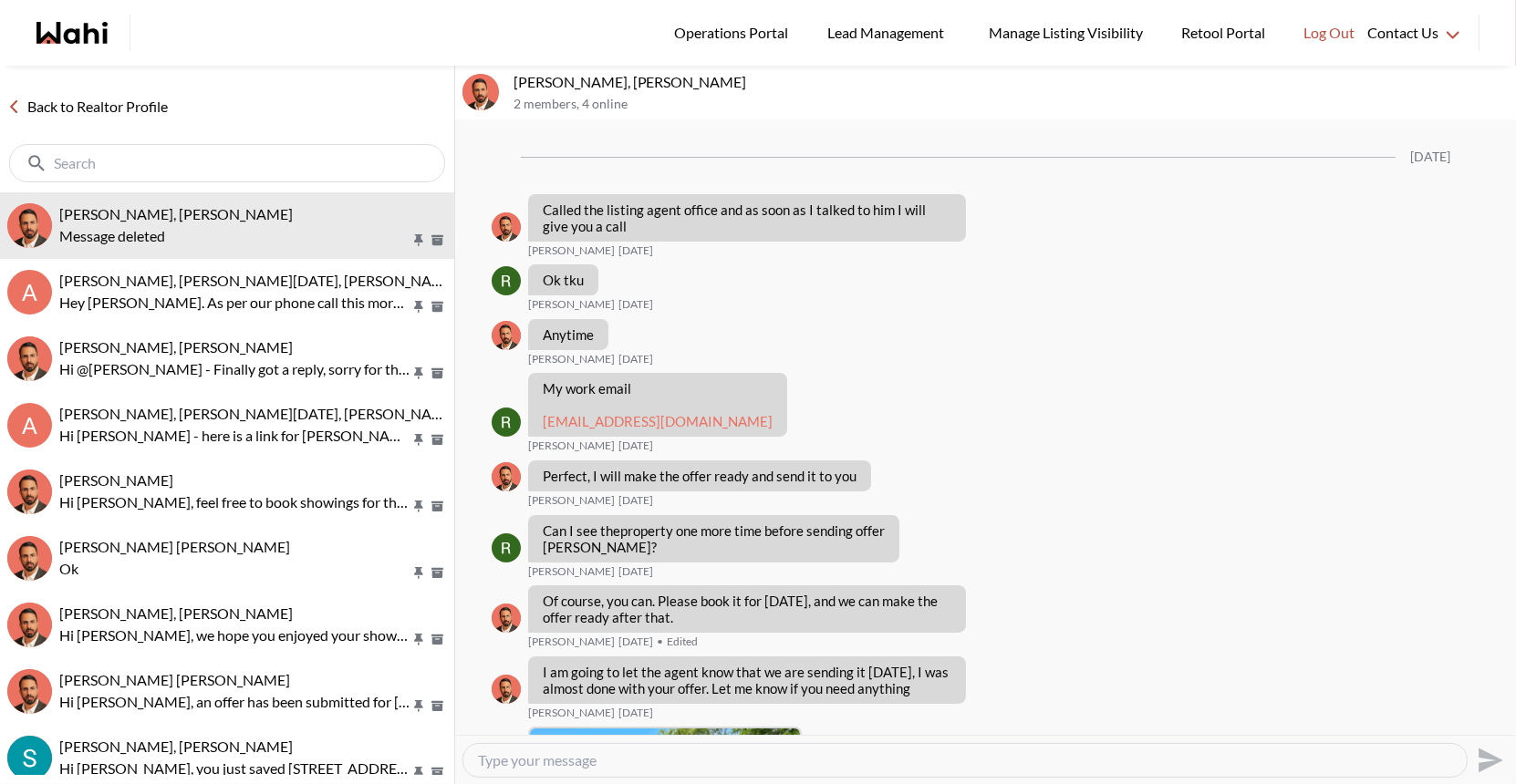
scroll to position [3118, 0]
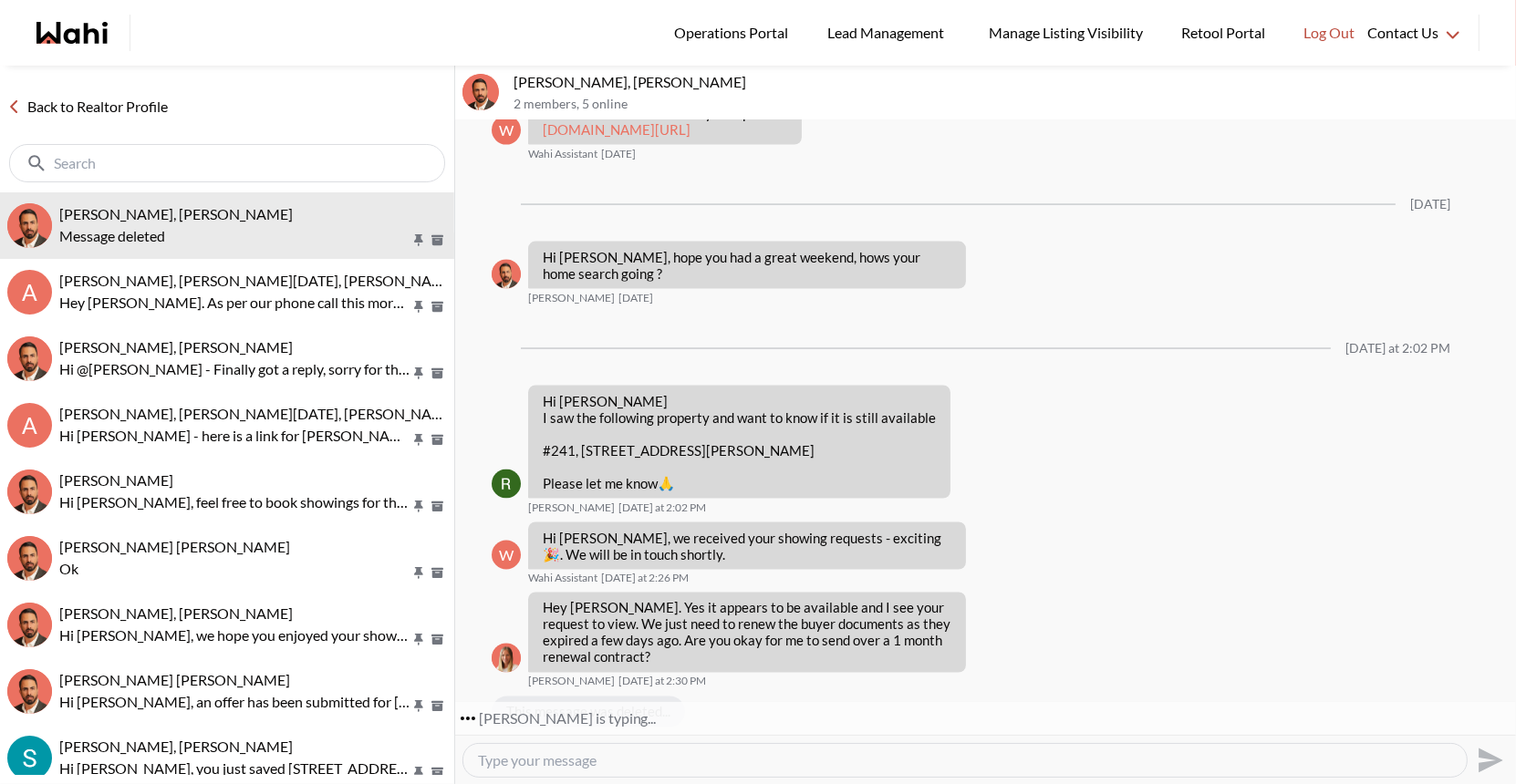
click at [97, 108] on link "Back to Realtor Profile" at bounding box center [87, 106] width 175 height 24
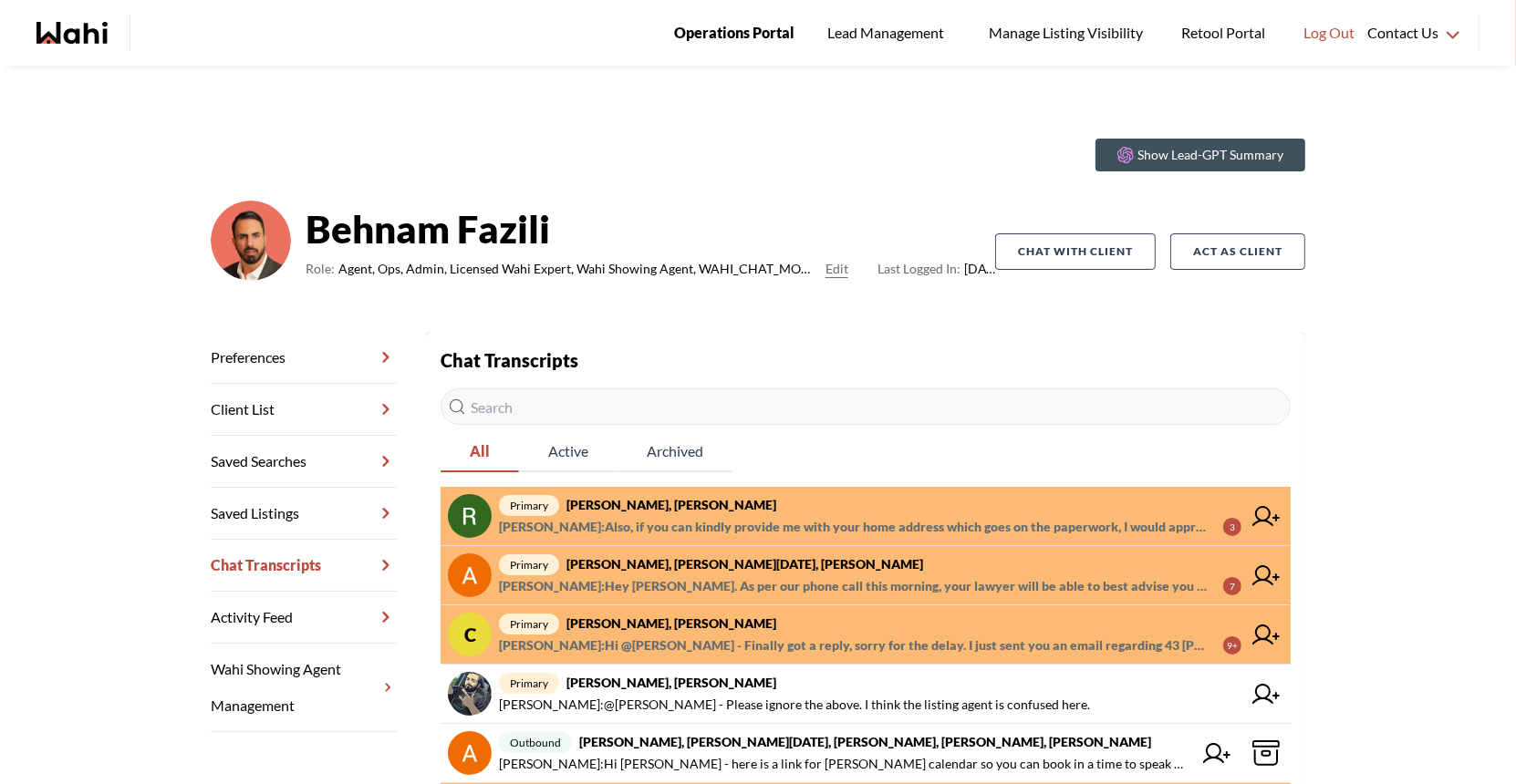
click at [742, 28] on span "Operations Portal" at bounding box center [734, 32] width 120 height 24
